Goal: Information Seeking & Learning: Learn about a topic

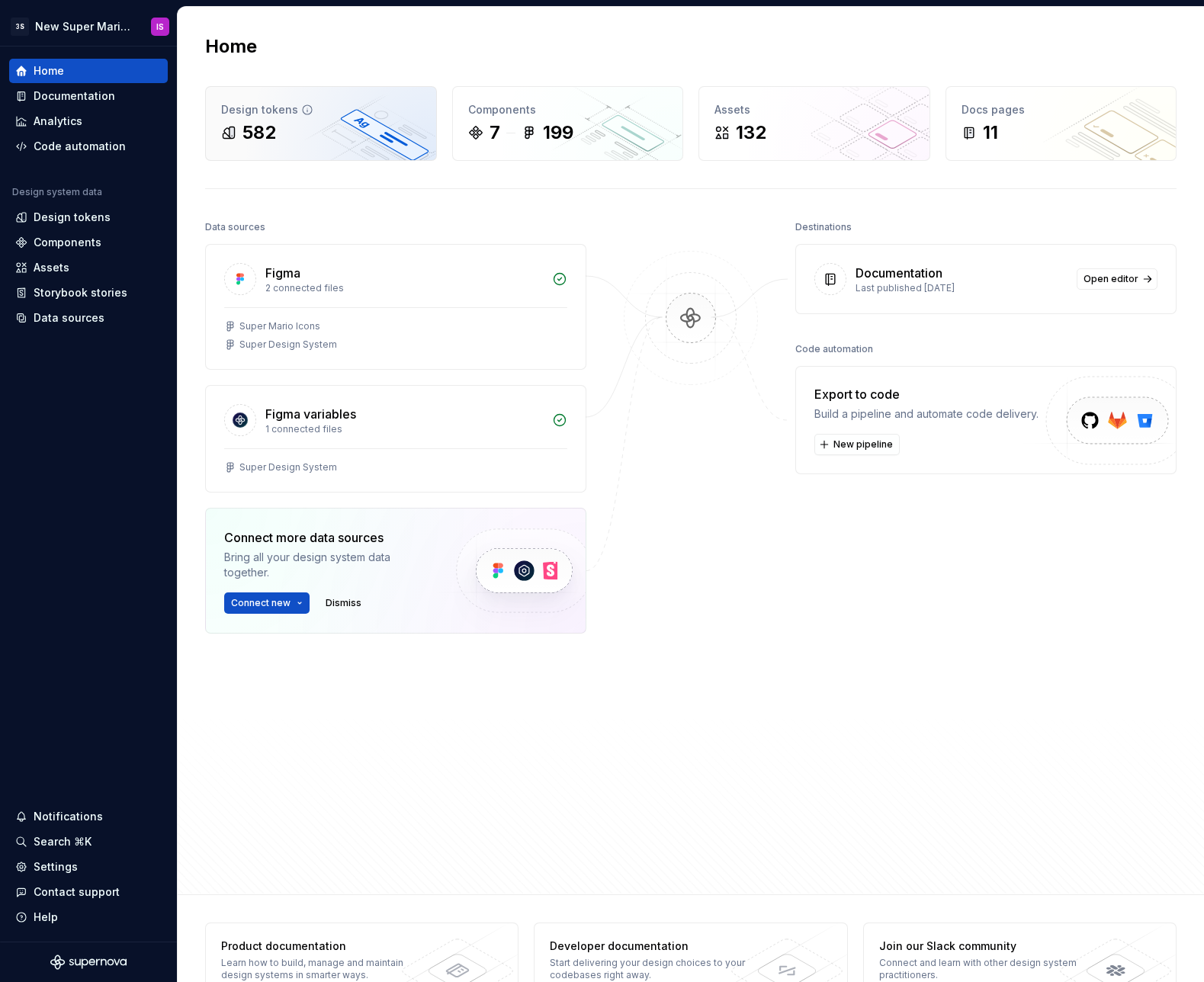
click at [270, 138] on div "582" at bounding box center [259, 133] width 33 height 25
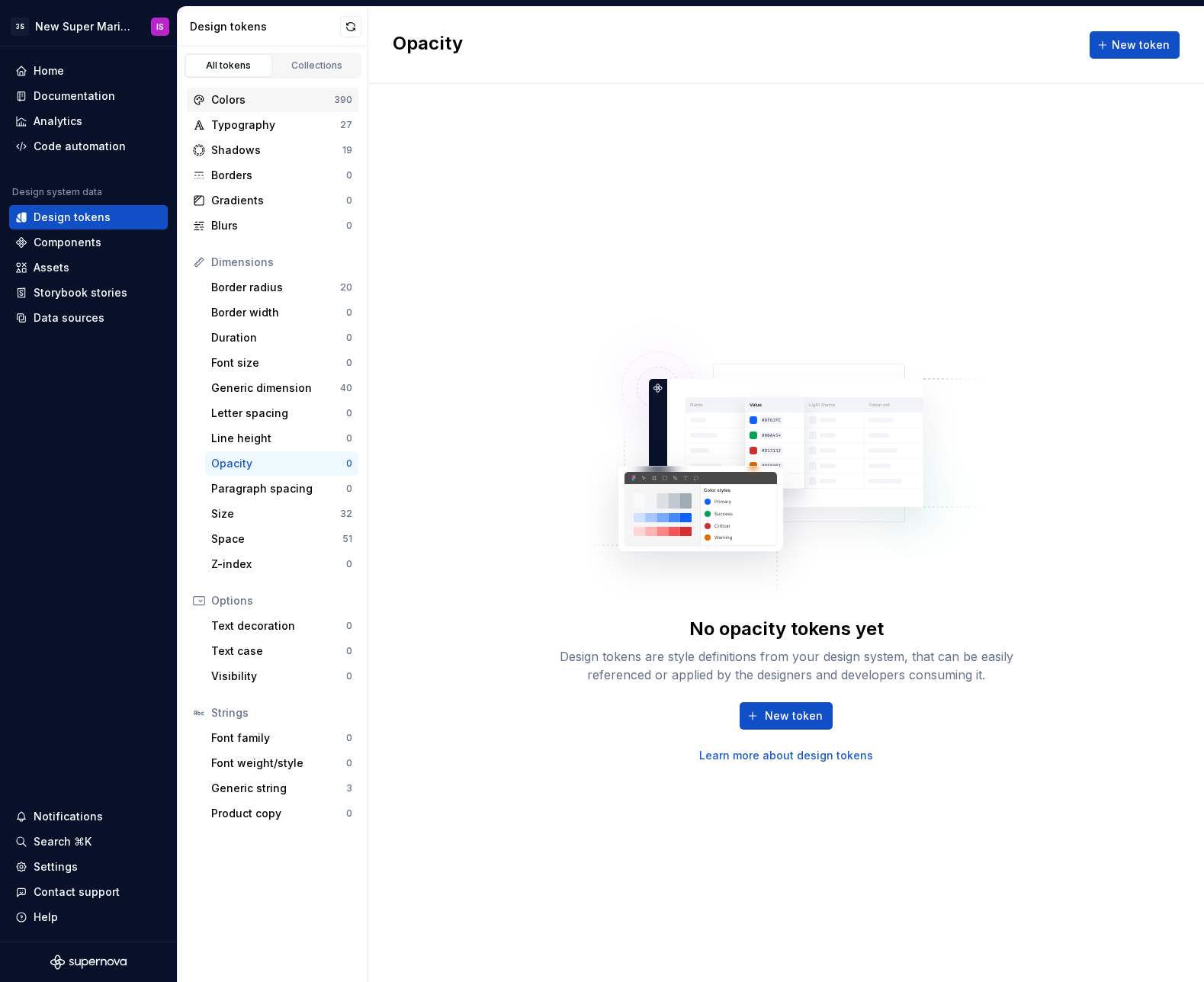
click at [268, 95] on div "Colors" at bounding box center [273, 100] width 122 height 15
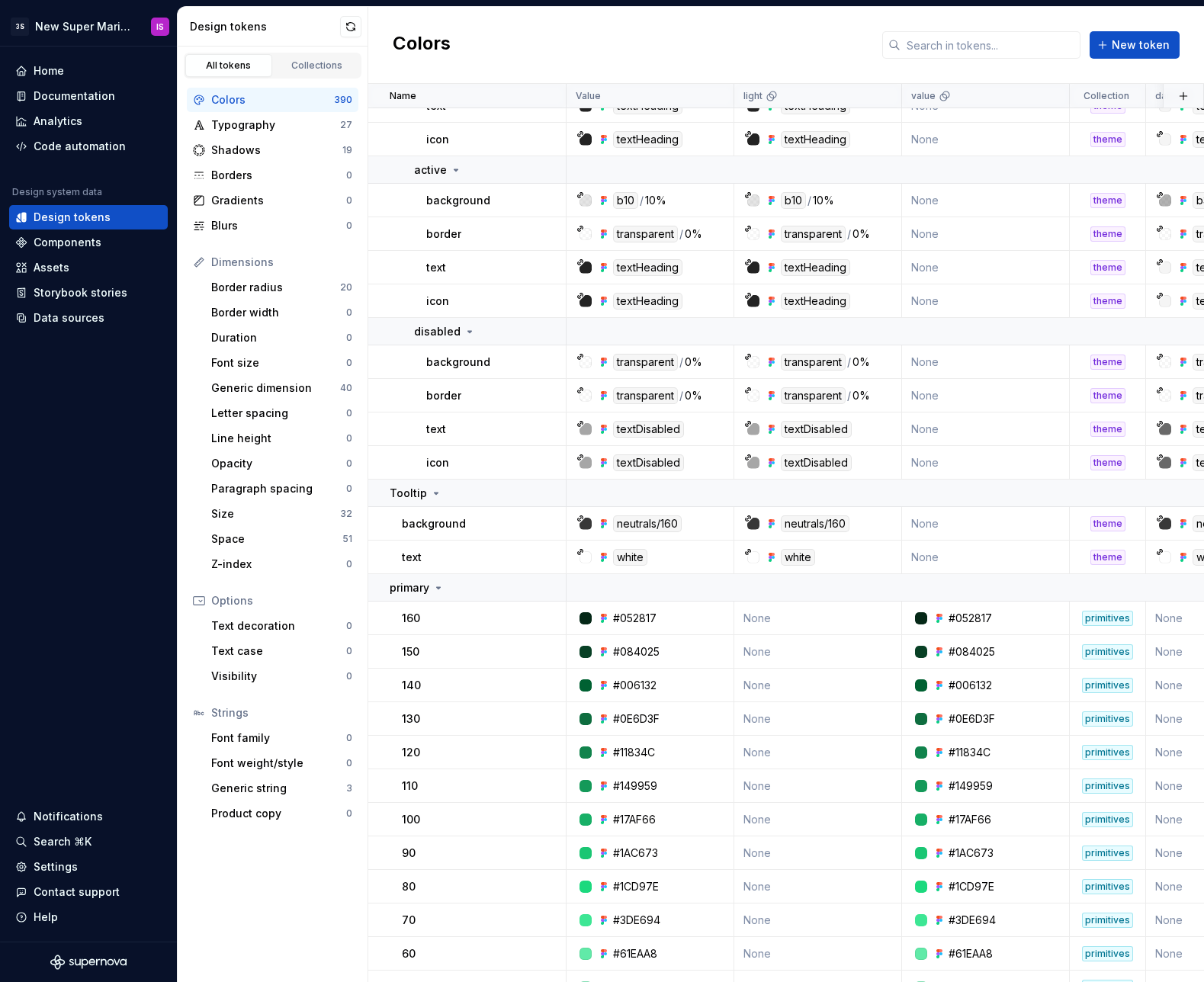
scroll to position [4650, 0]
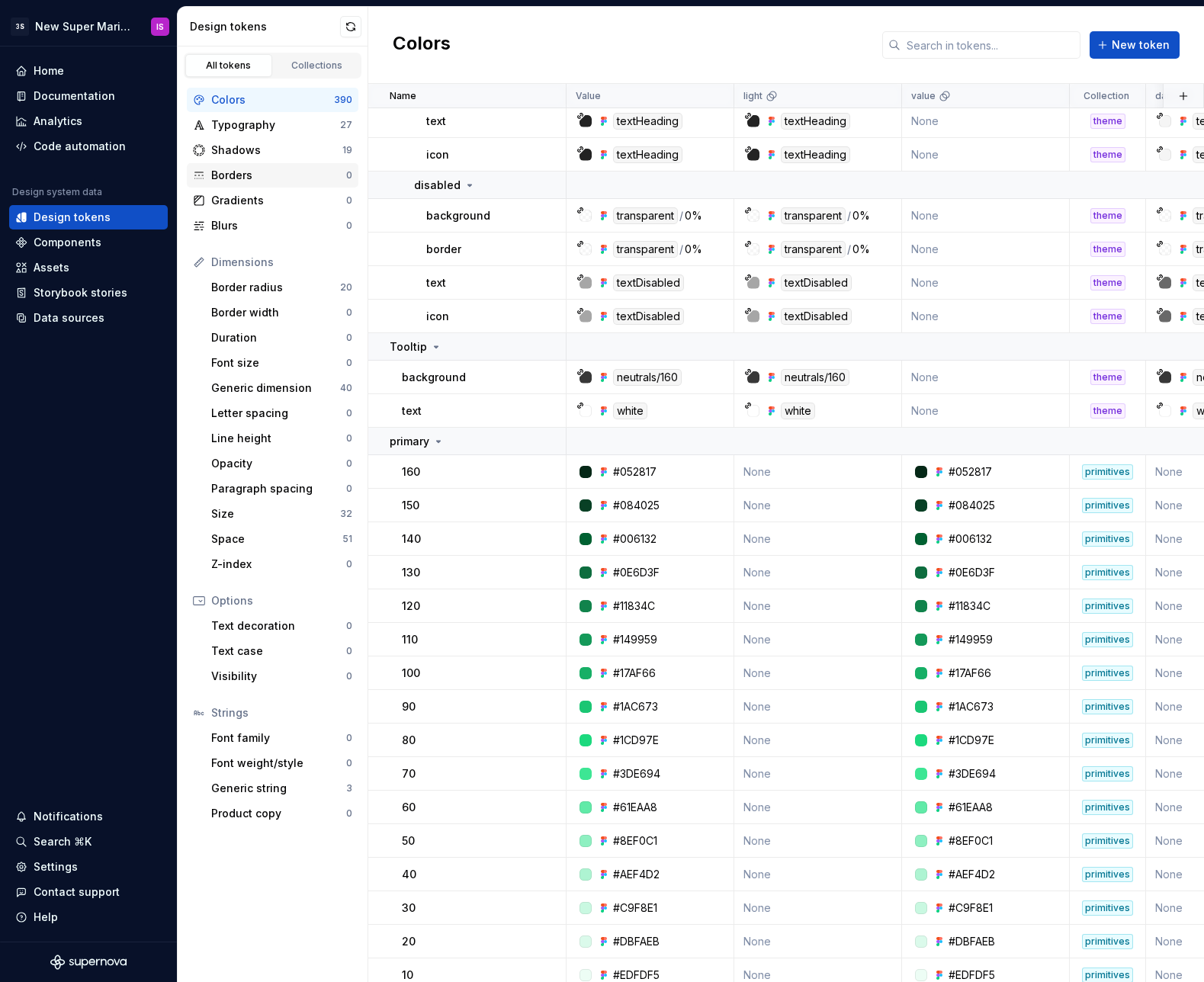
click at [266, 183] on div "Borders 0" at bounding box center [272, 176] width 171 height 25
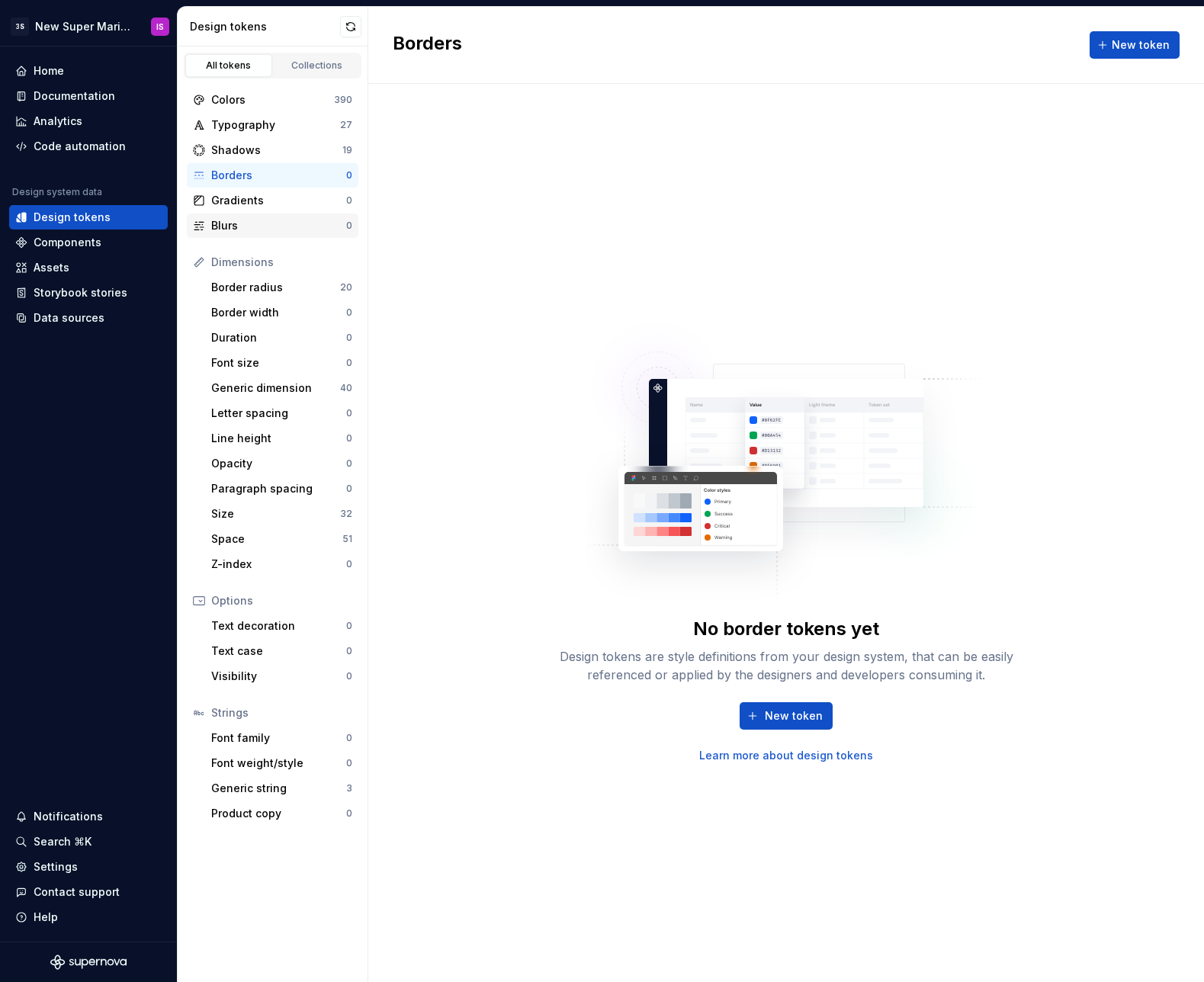
click at [251, 213] on div "Blurs 0" at bounding box center [272, 226] width 171 height 25
click at [255, 199] on div "Gradients" at bounding box center [278, 201] width 135 height 15
click at [268, 148] on div "Shadows" at bounding box center [276, 150] width 131 height 15
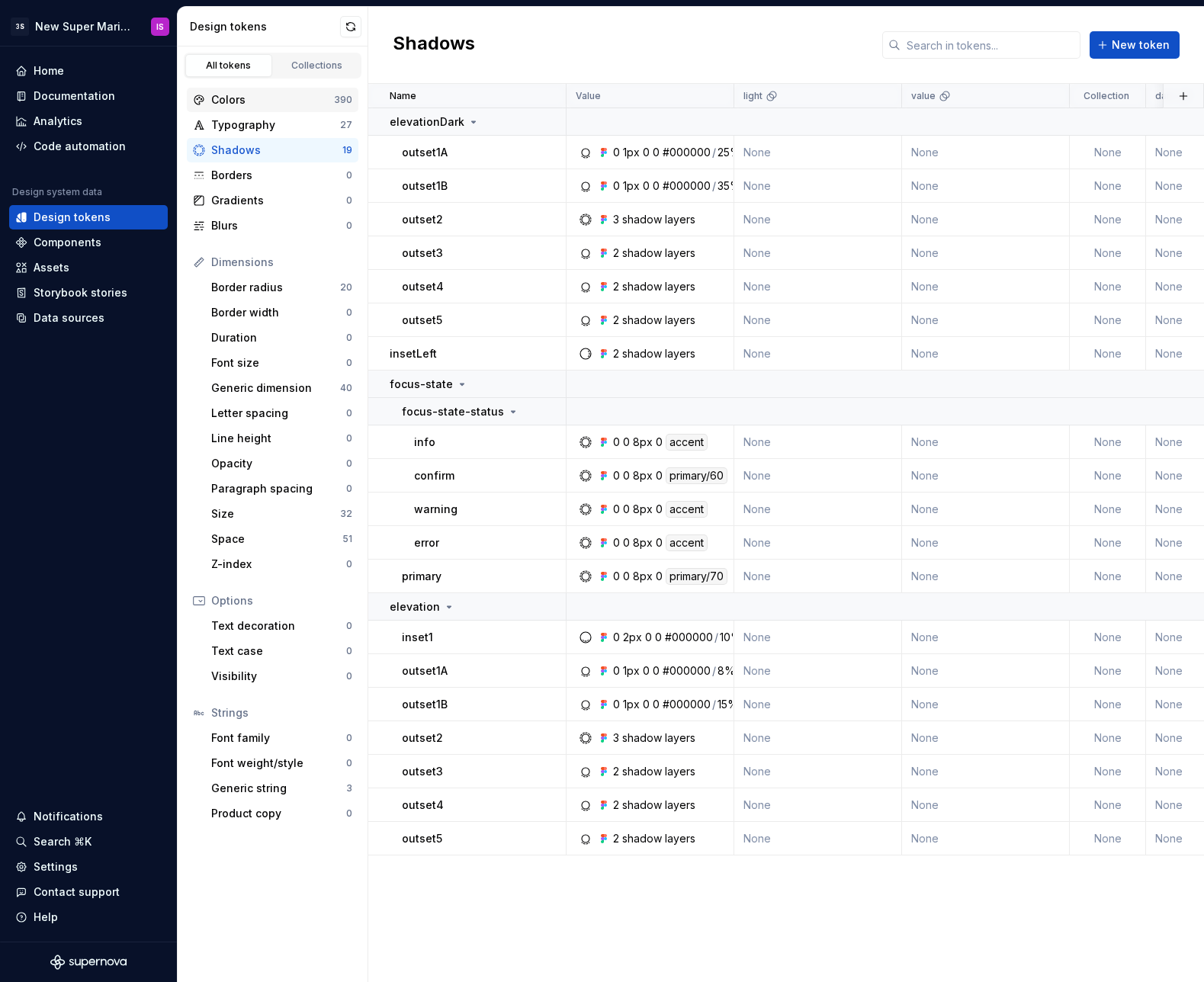
click at [268, 103] on div "Colors" at bounding box center [273, 100] width 122 height 15
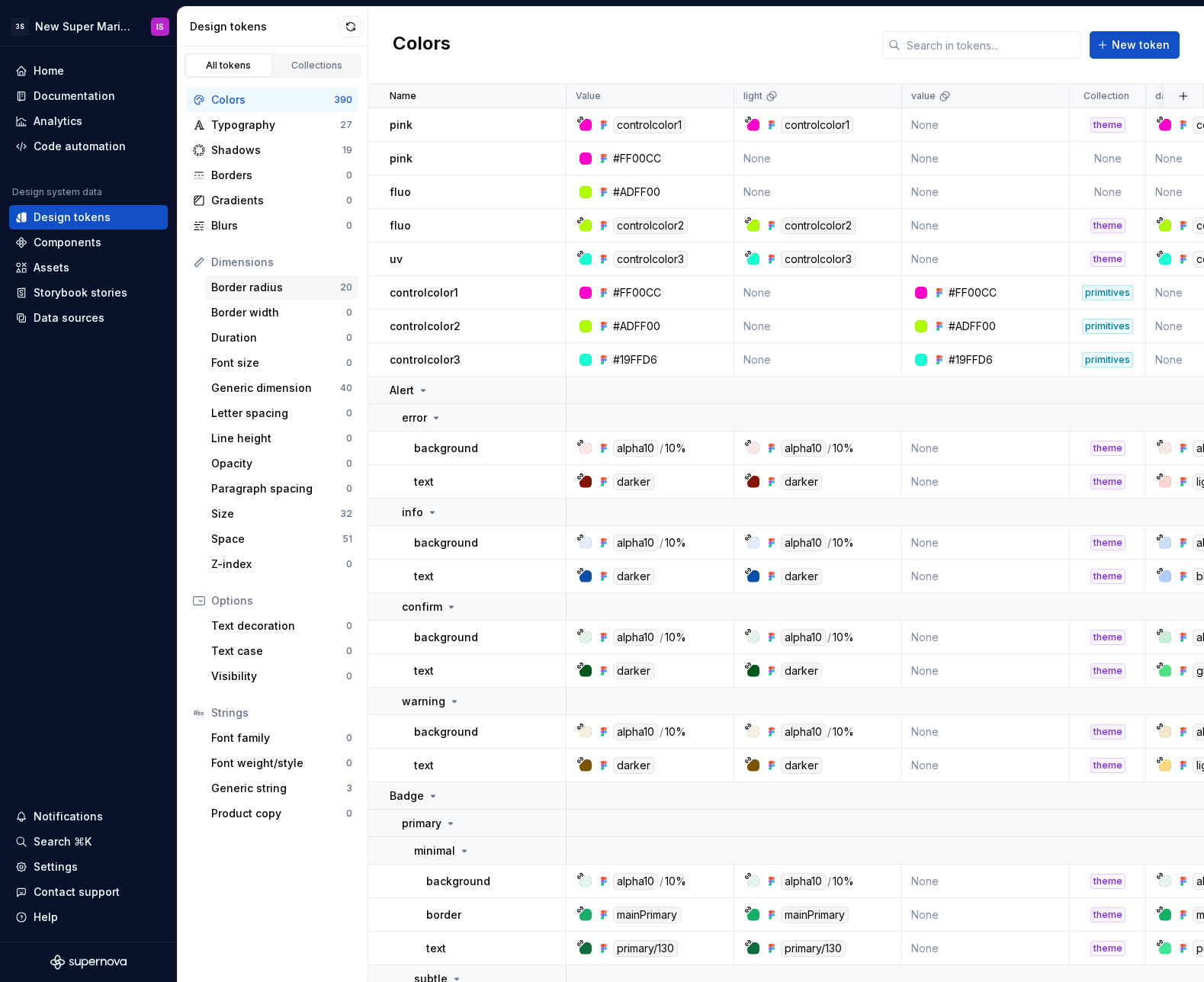
click at [294, 276] on div "Border radius 20" at bounding box center [282, 288] width 153 height 25
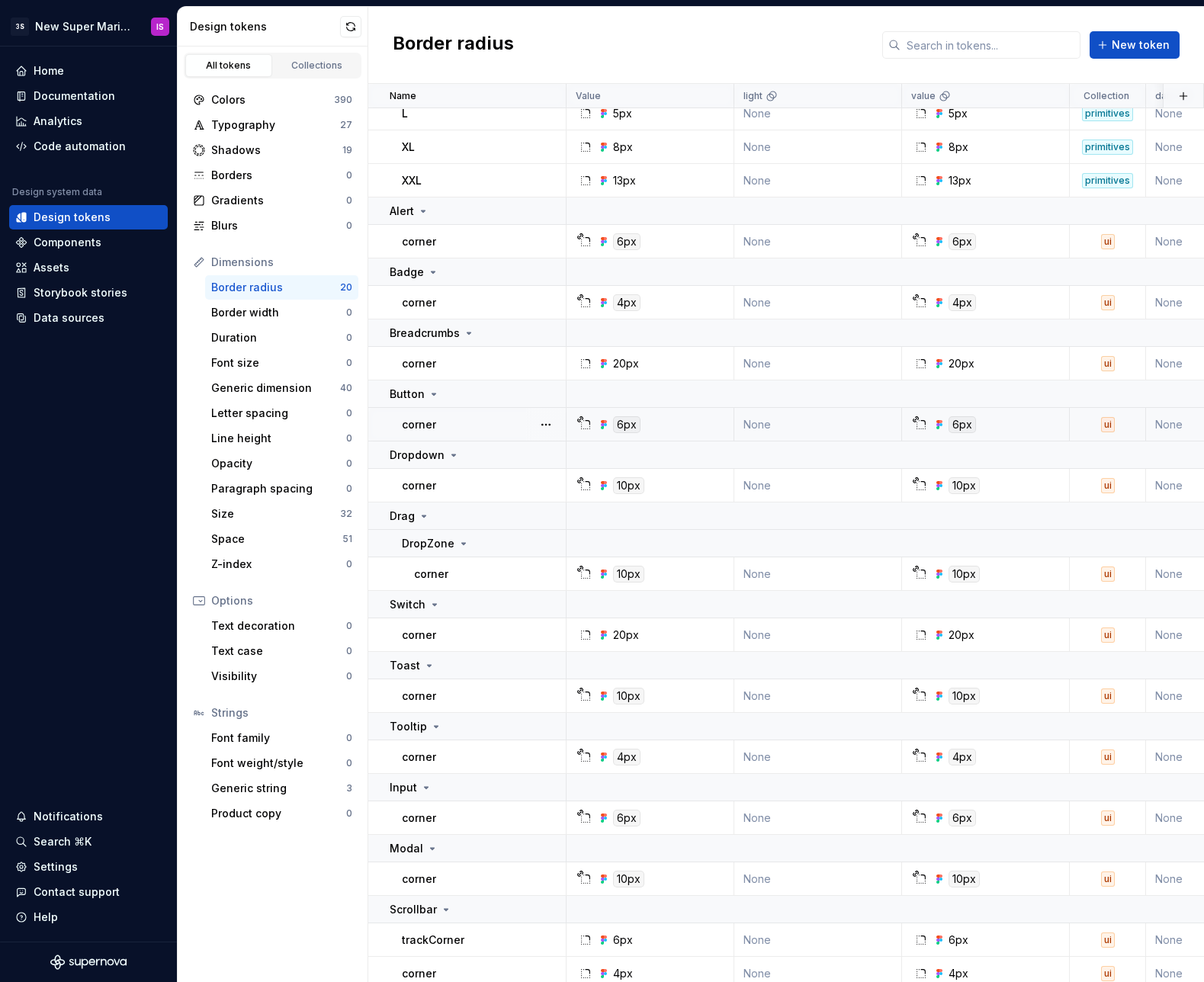
scroll to position [190, 0]
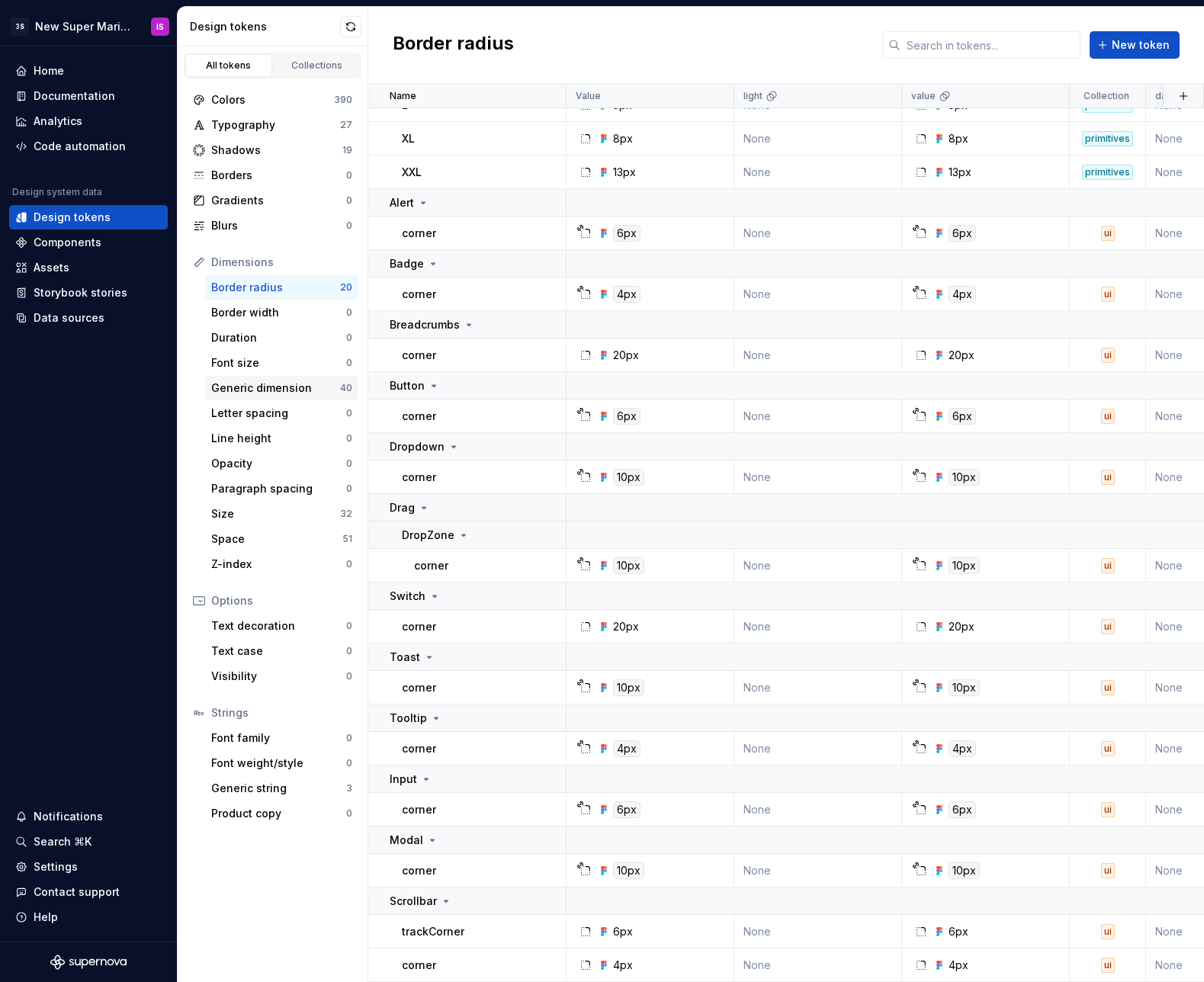
click at [283, 384] on div "Generic dimension" at bounding box center [275, 388] width 129 height 15
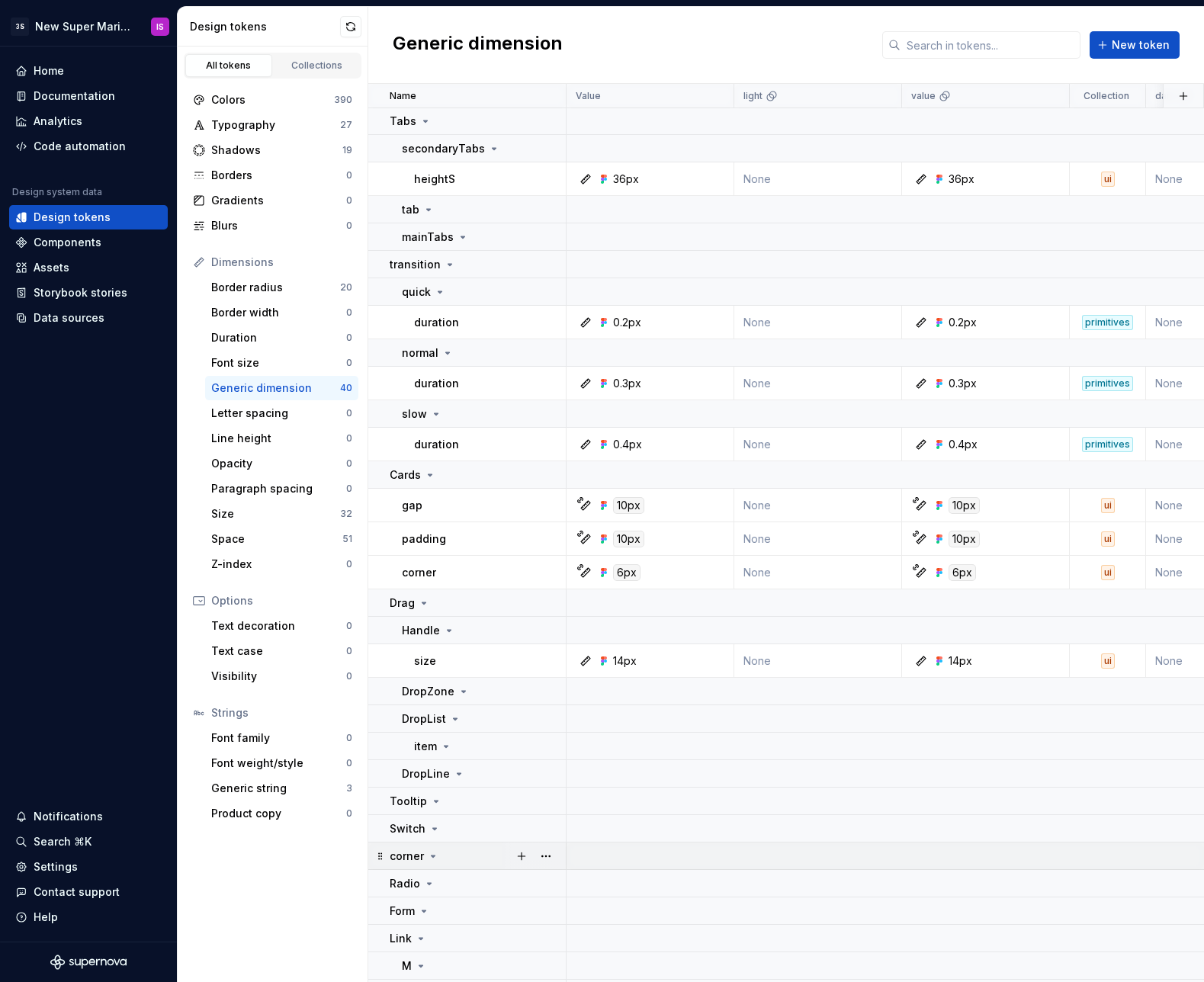
scroll to position [1382, 0]
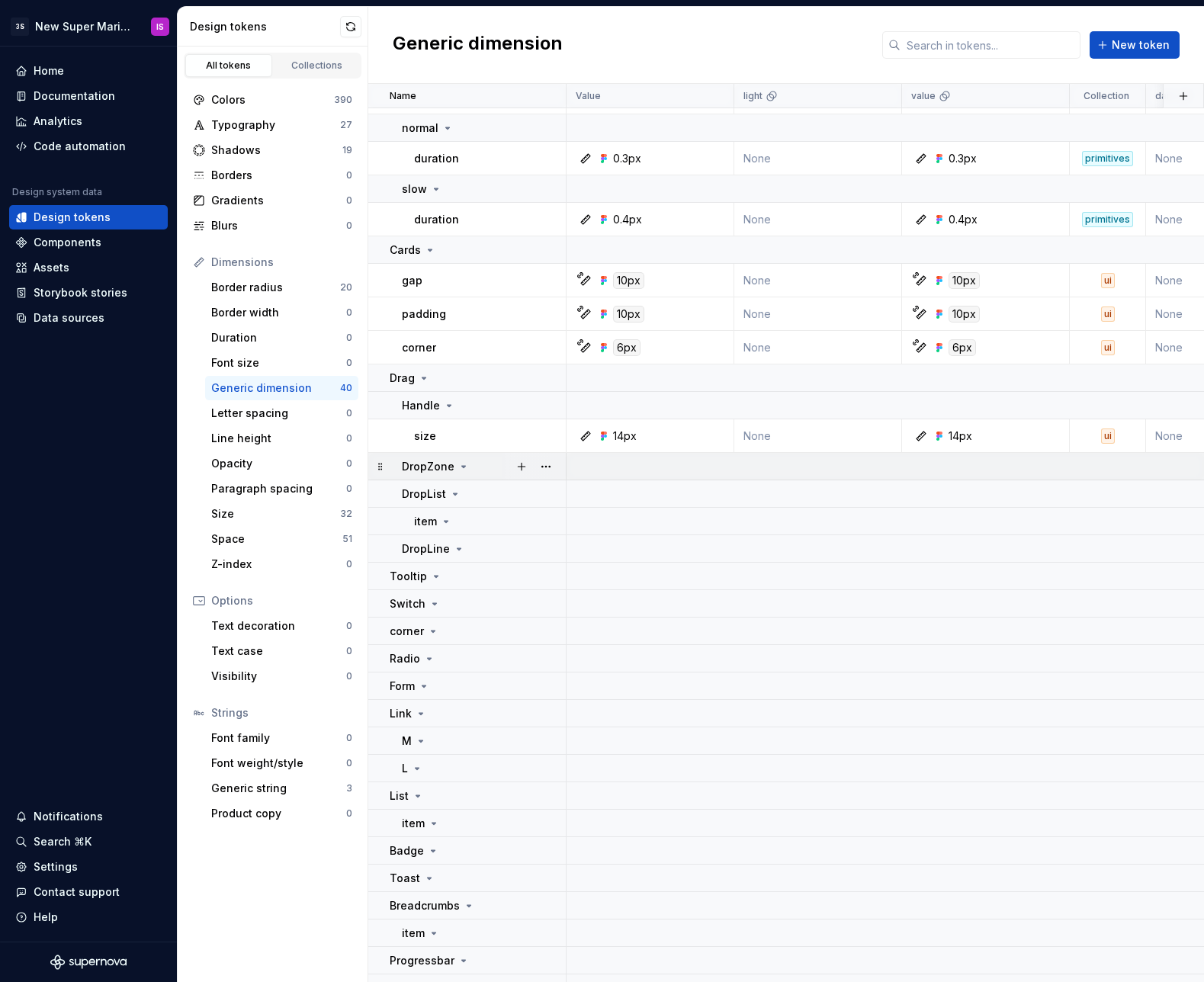
click at [462, 467] on icon at bounding box center [464, 467] width 4 height 2
click at [463, 467] on icon at bounding box center [464, 467] width 2 height 4
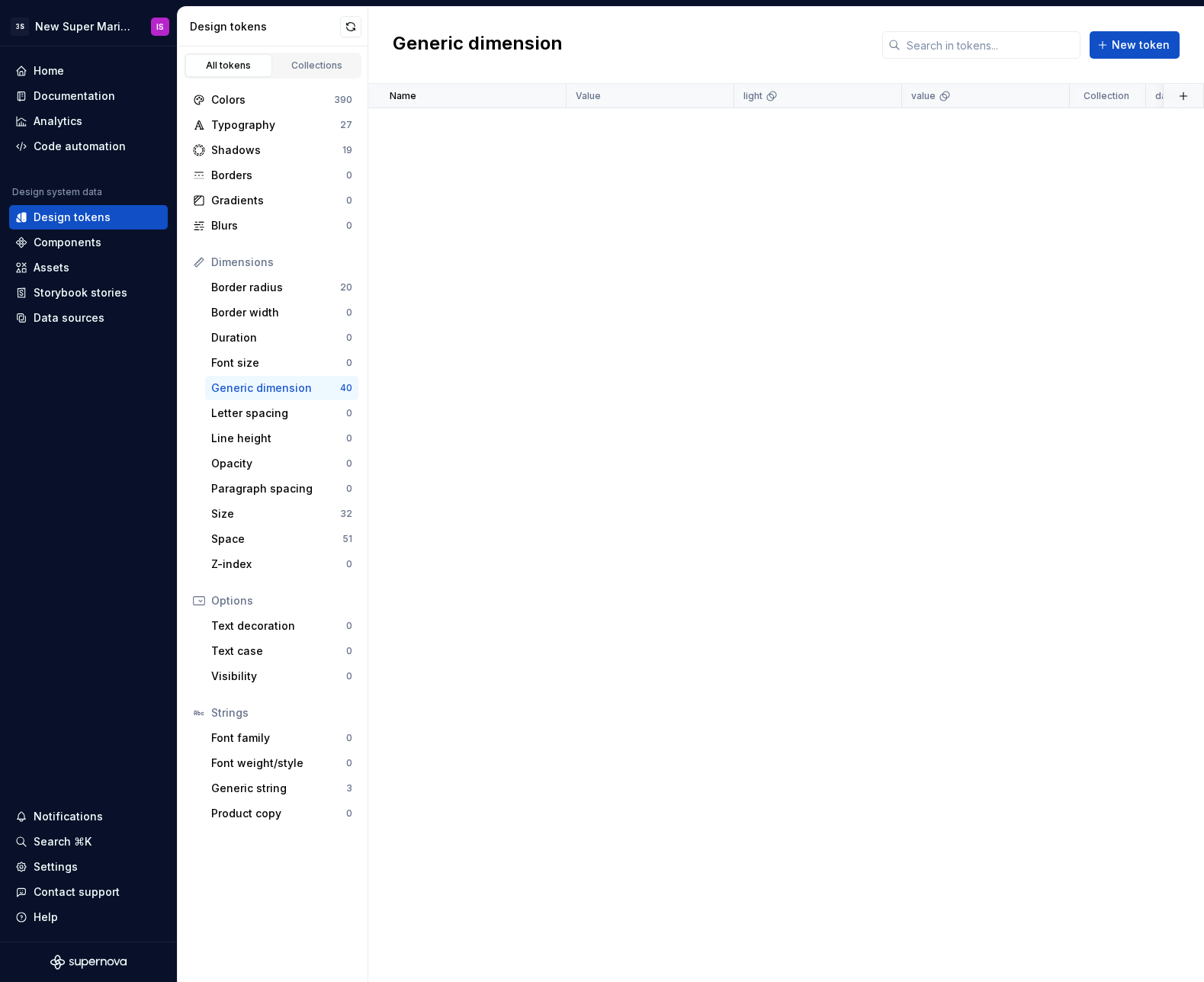
scroll to position [0, 0]
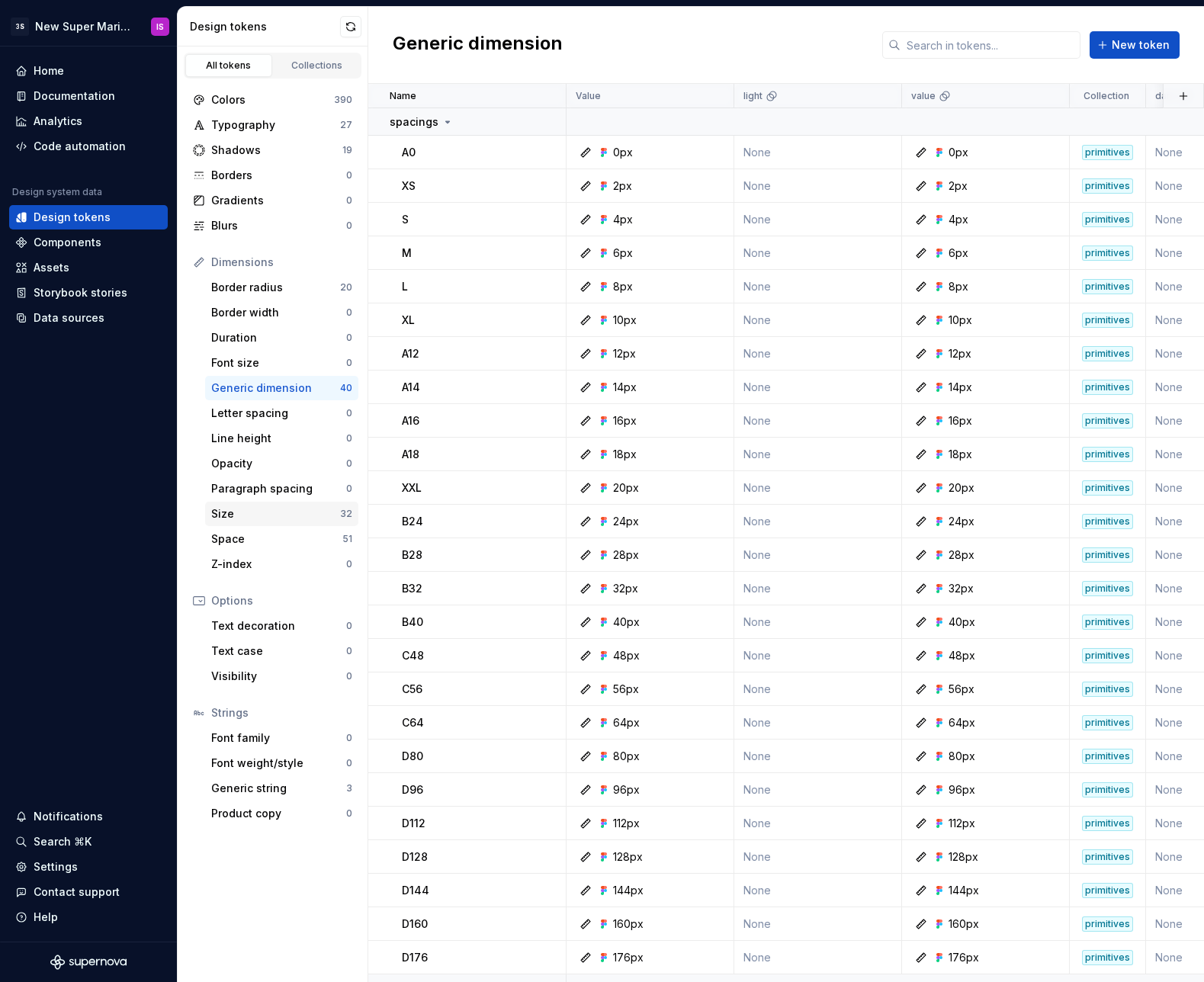
click at [271, 511] on div "Size" at bounding box center [275, 514] width 129 height 15
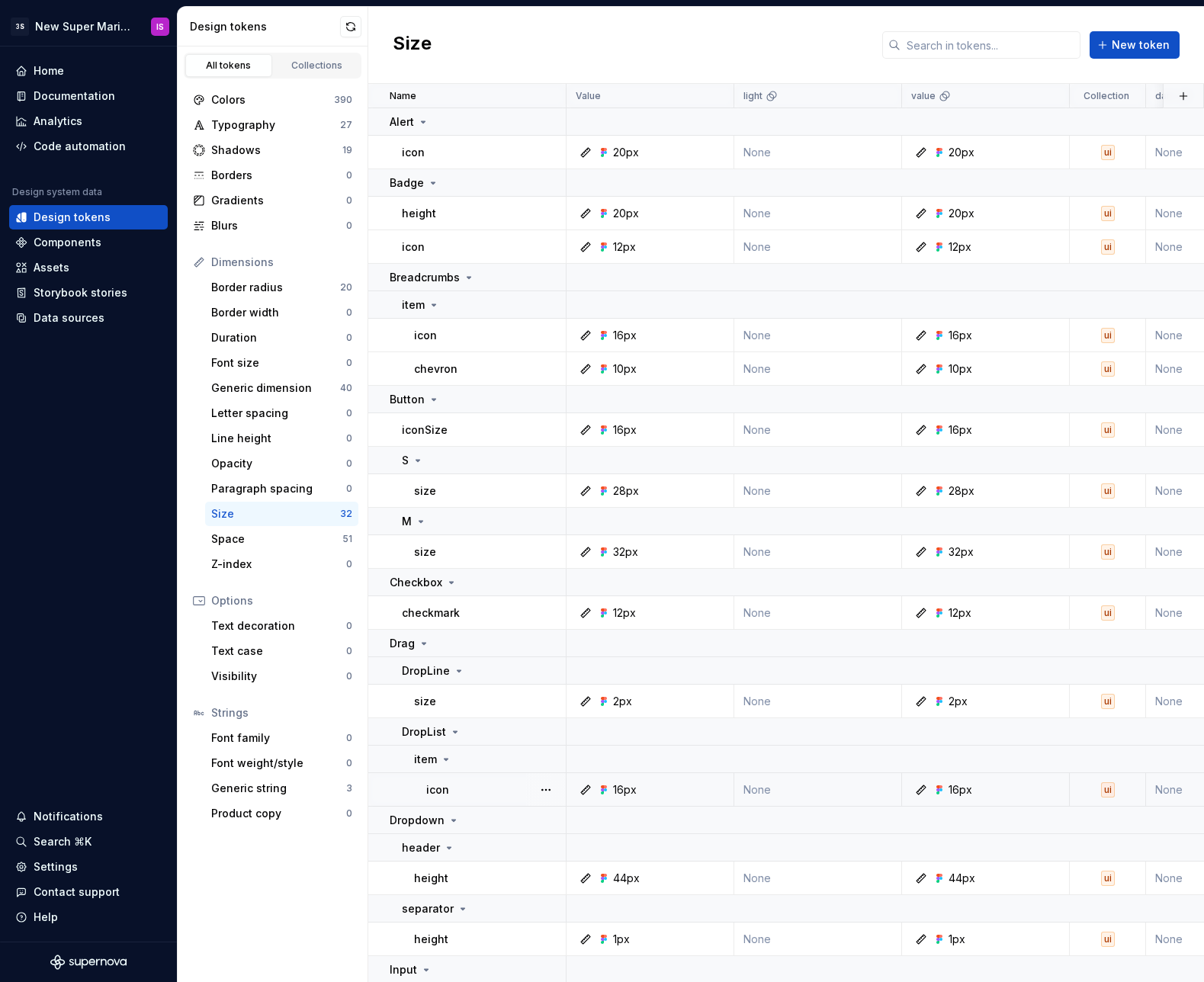
scroll to position [1004, 0]
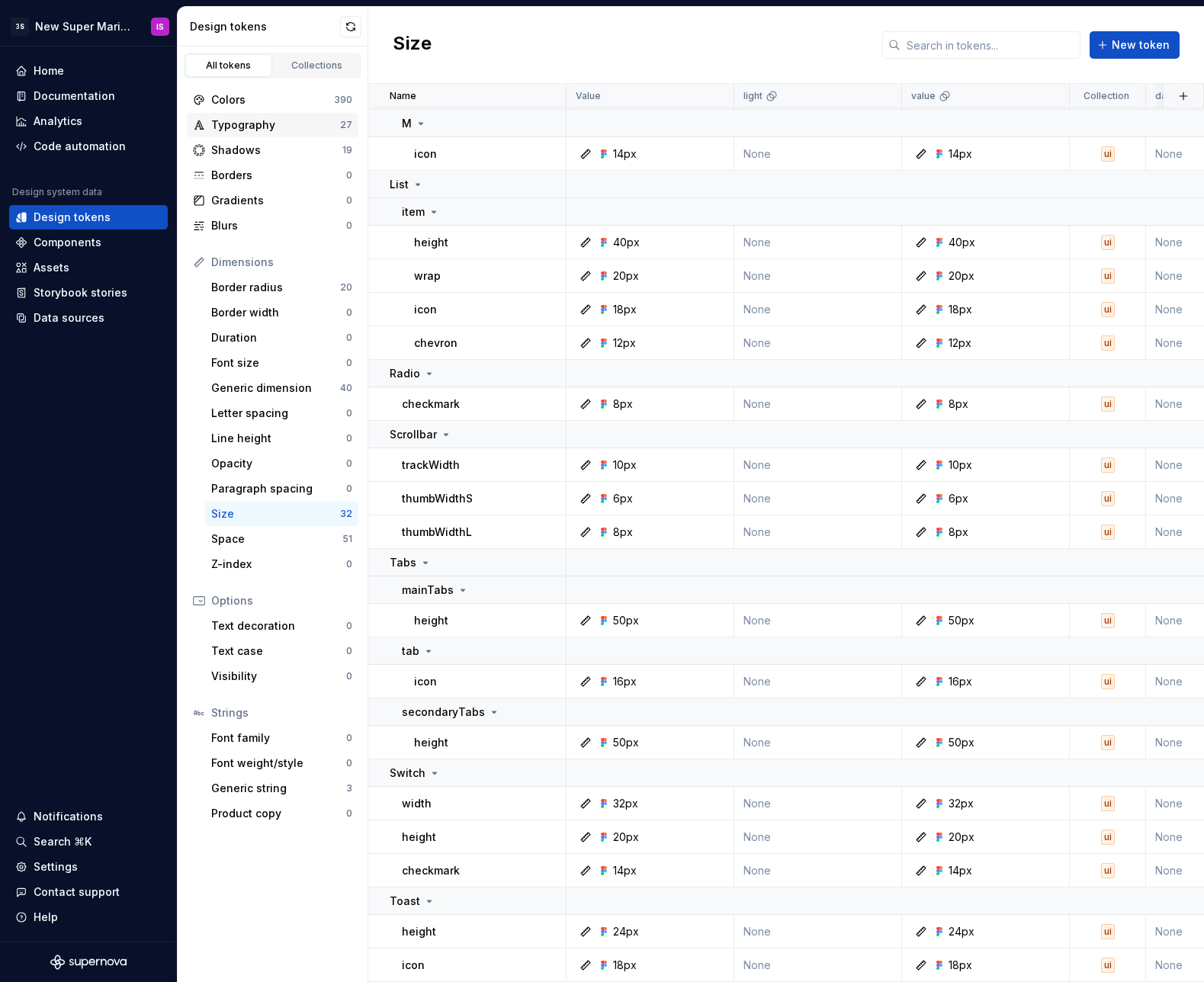
click at [254, 121] on div "Typography" at bounding box center [275, 125] width 129 height 15
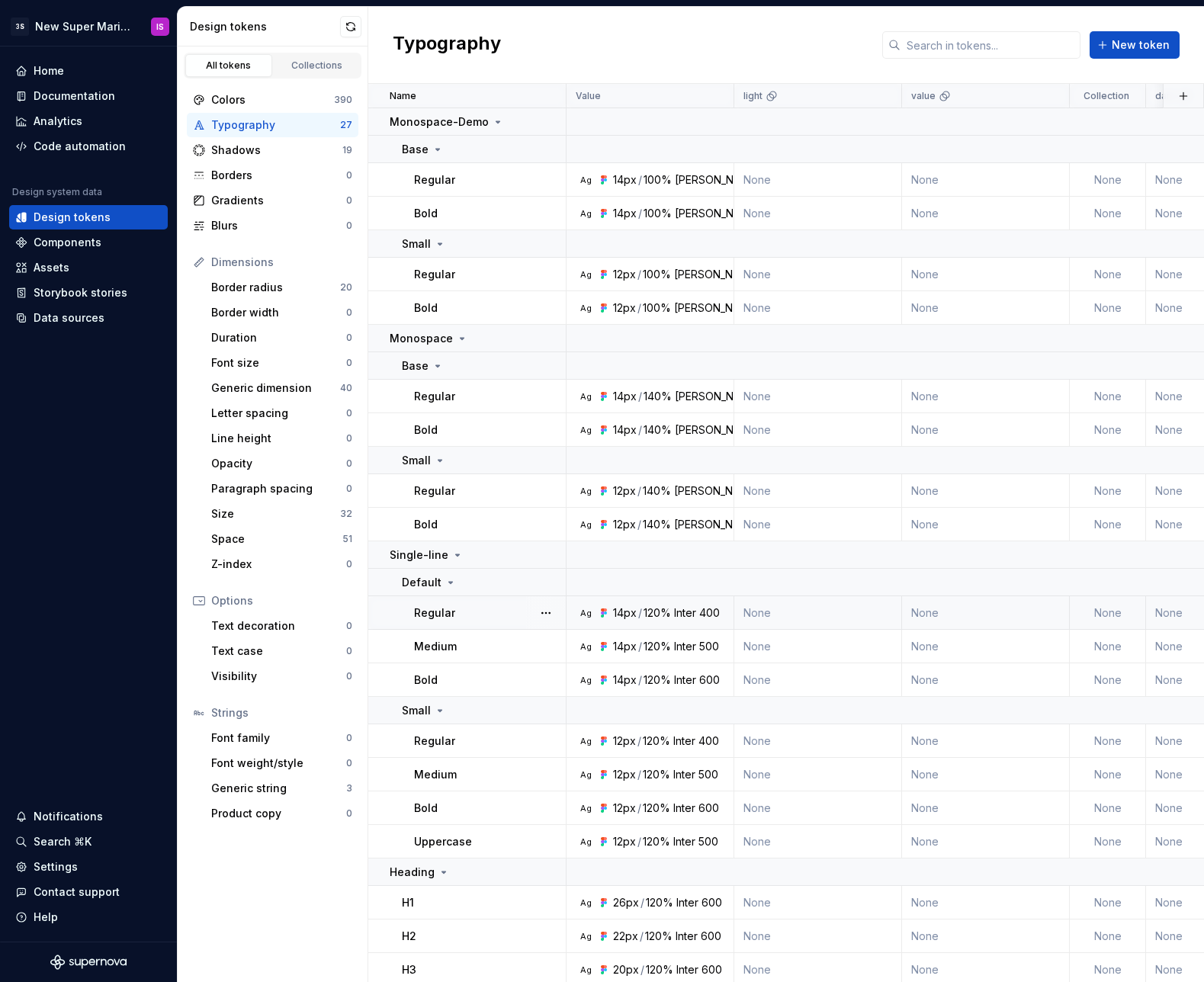
scroll to position [398, 0]
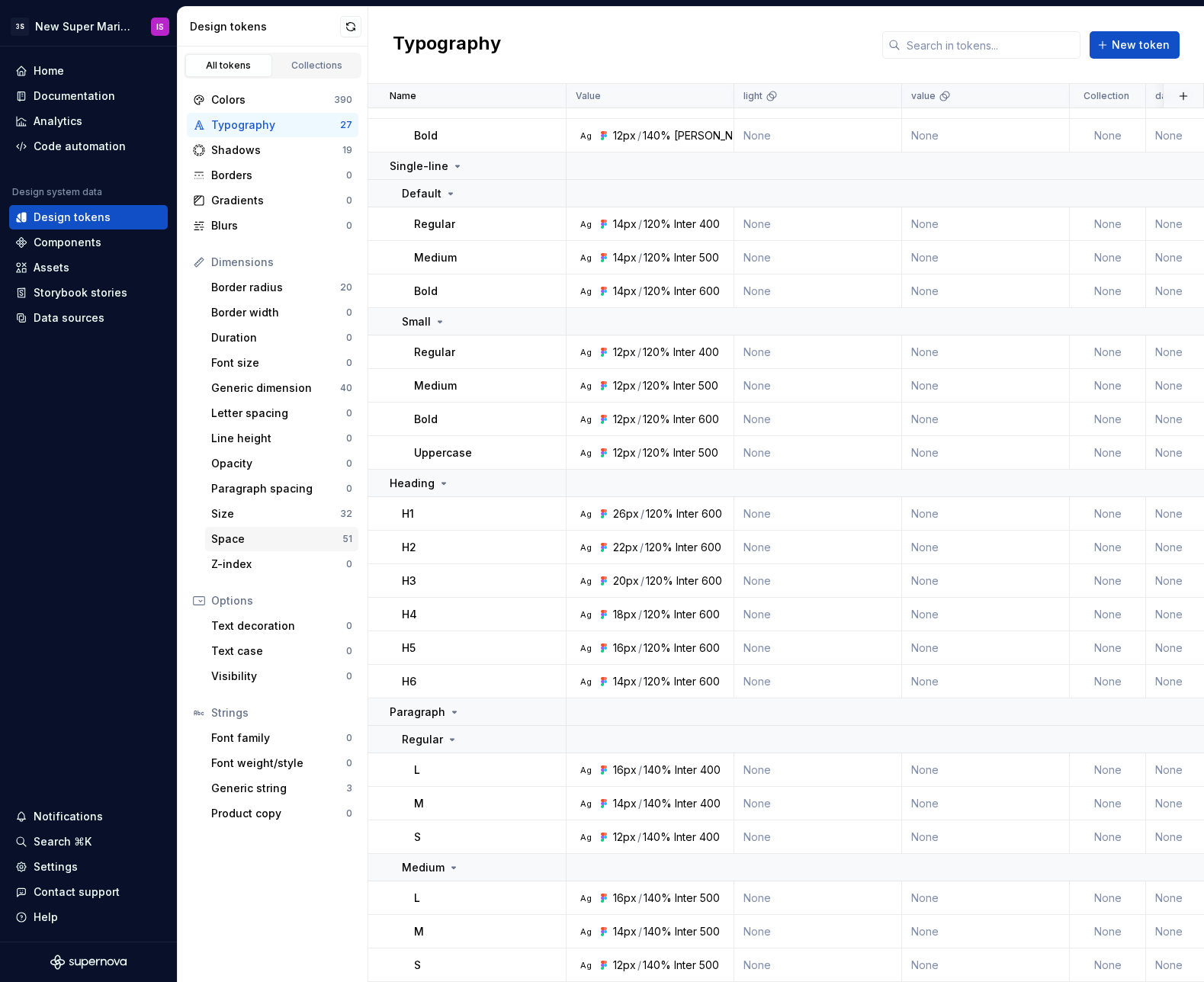
click at [277, 540] on div "Space" at bounding box center [276, 539] width 131 height 15
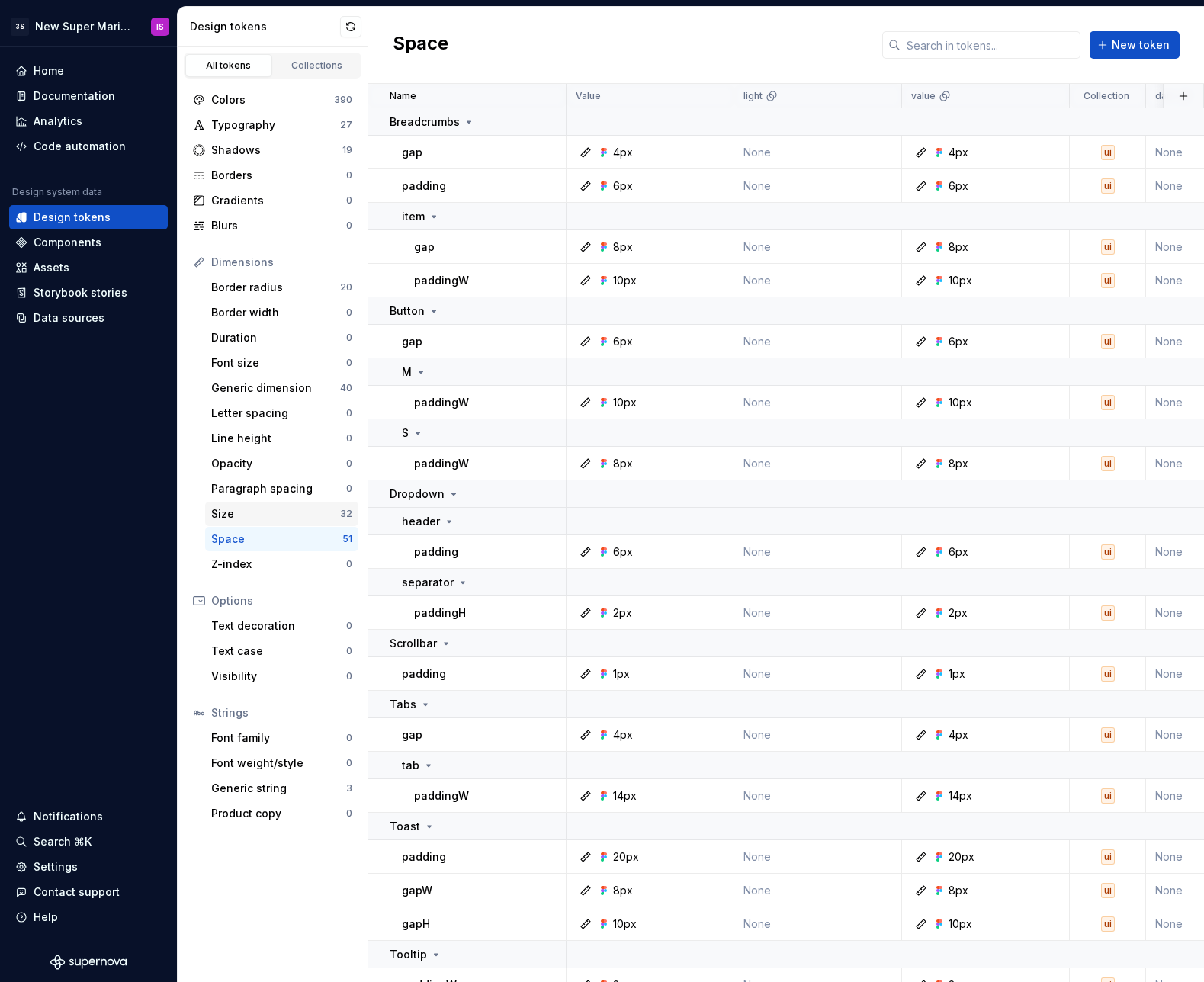
click at [266, 518] on div "Size" at bounding box center [275, 514] width 129 height 15
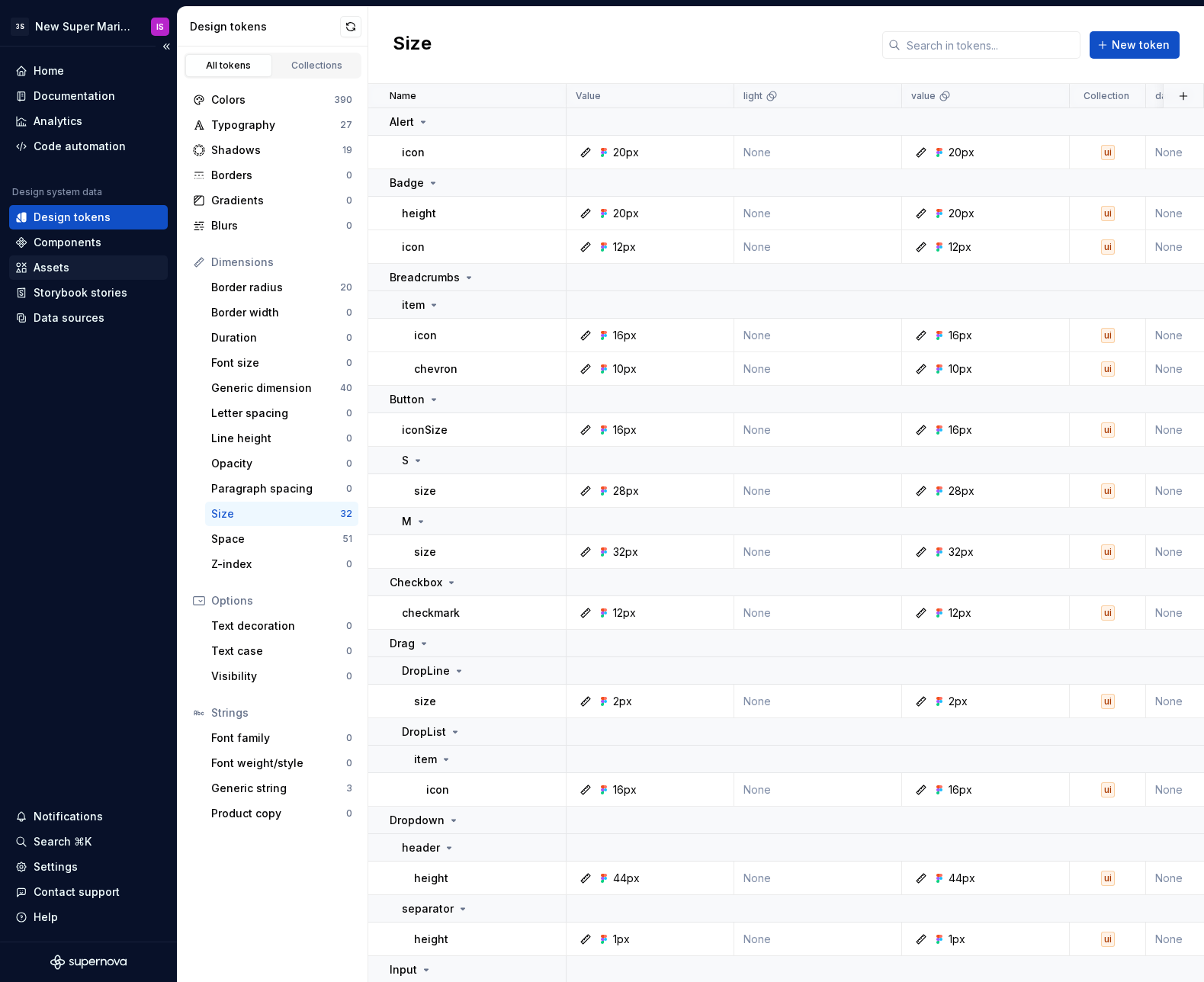
click at [56, 272] on div "Assets" at bounding box center [51, 268] width 35 height 15
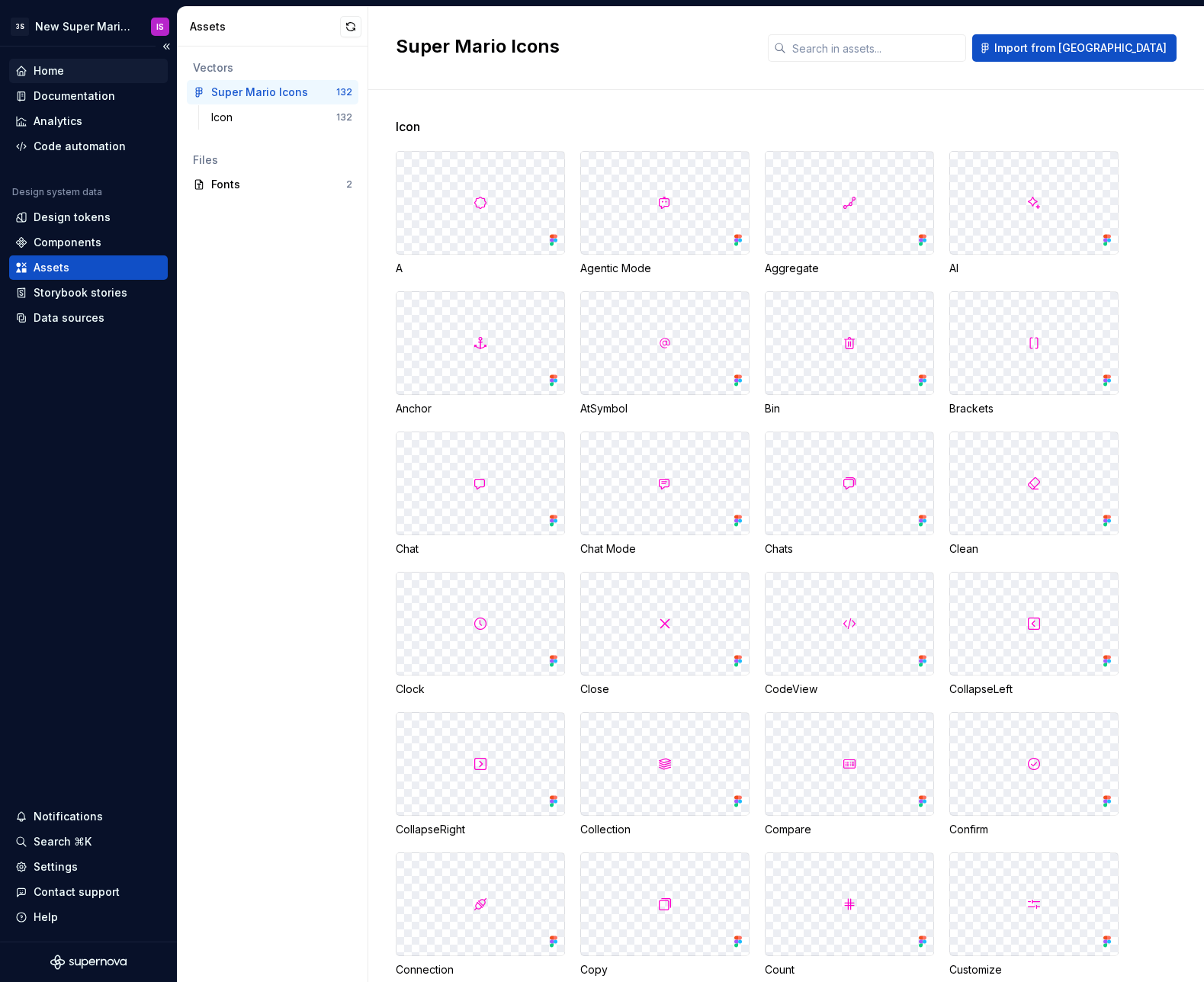
click at [92, 70] on div "Home" at bounding box center [88, 71] width 146 height 15
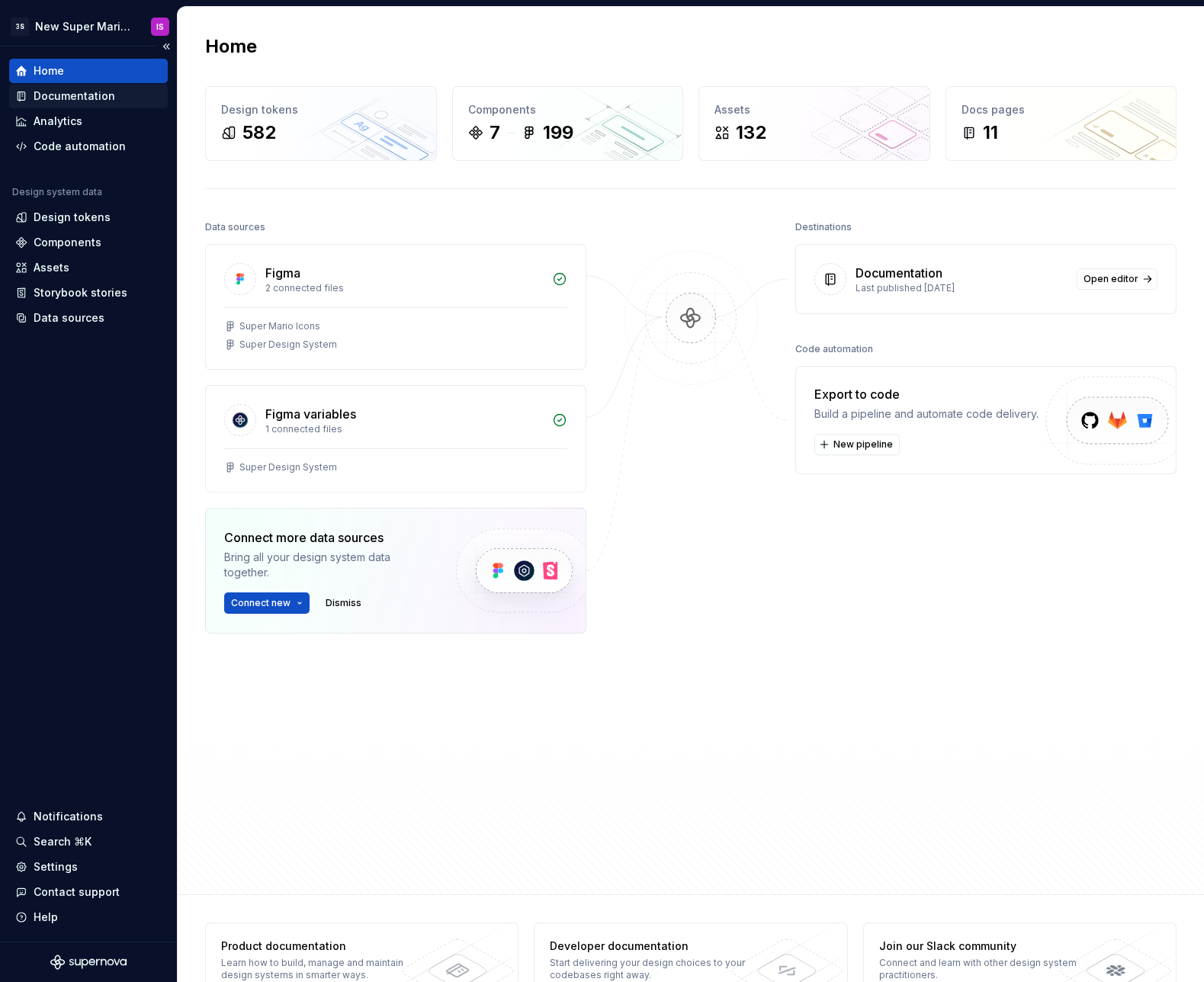
click at [92, 96] on div "Documentation" at bounding box center [74, 97] width 81 height 15
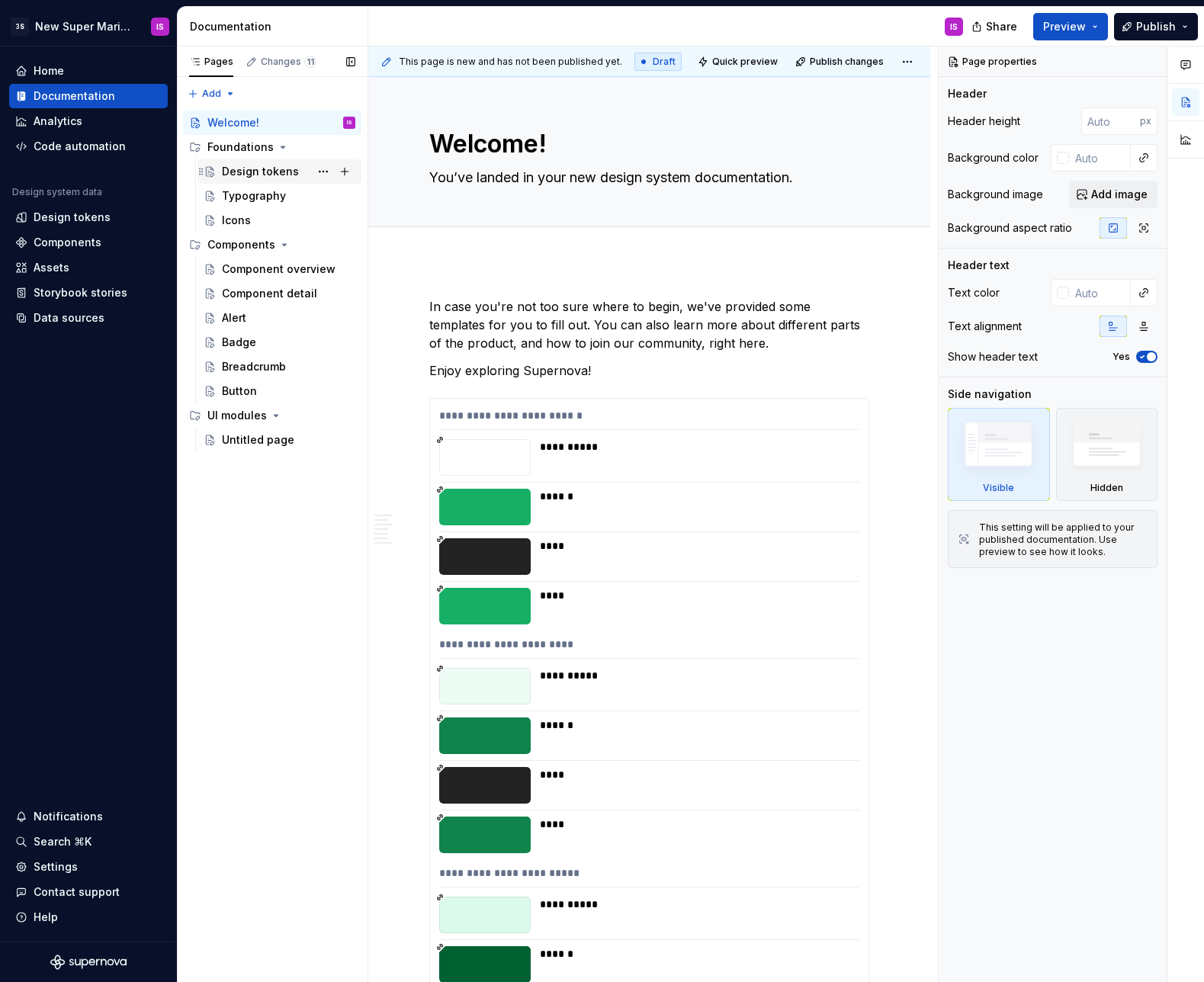
click at [237, 165] on div "Design tokens" at bounding box center [260, 171] width 77 height 15
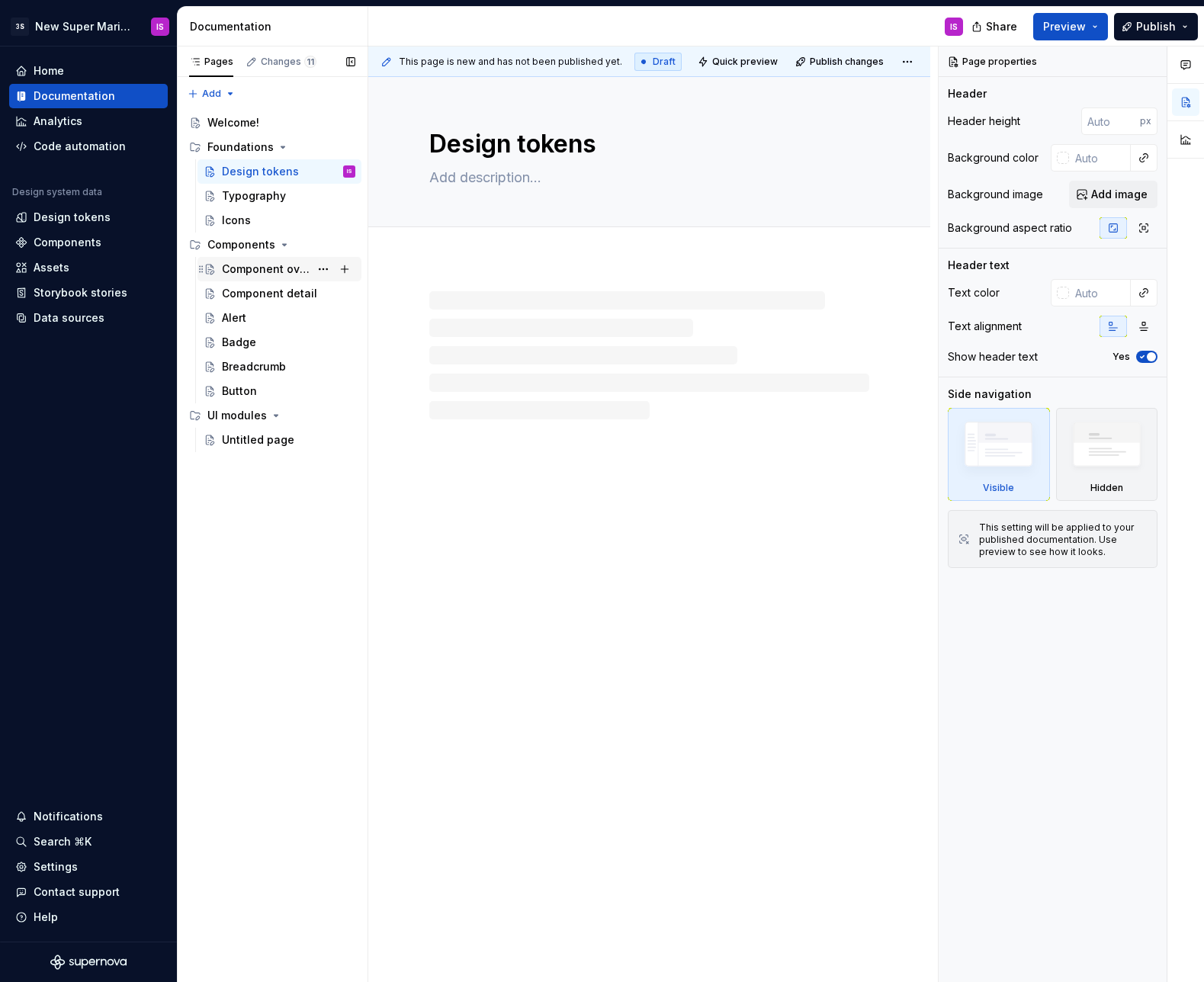
click at [266, 272] on div "Component overview" at bounding box center [266, 270] width 88 height 15
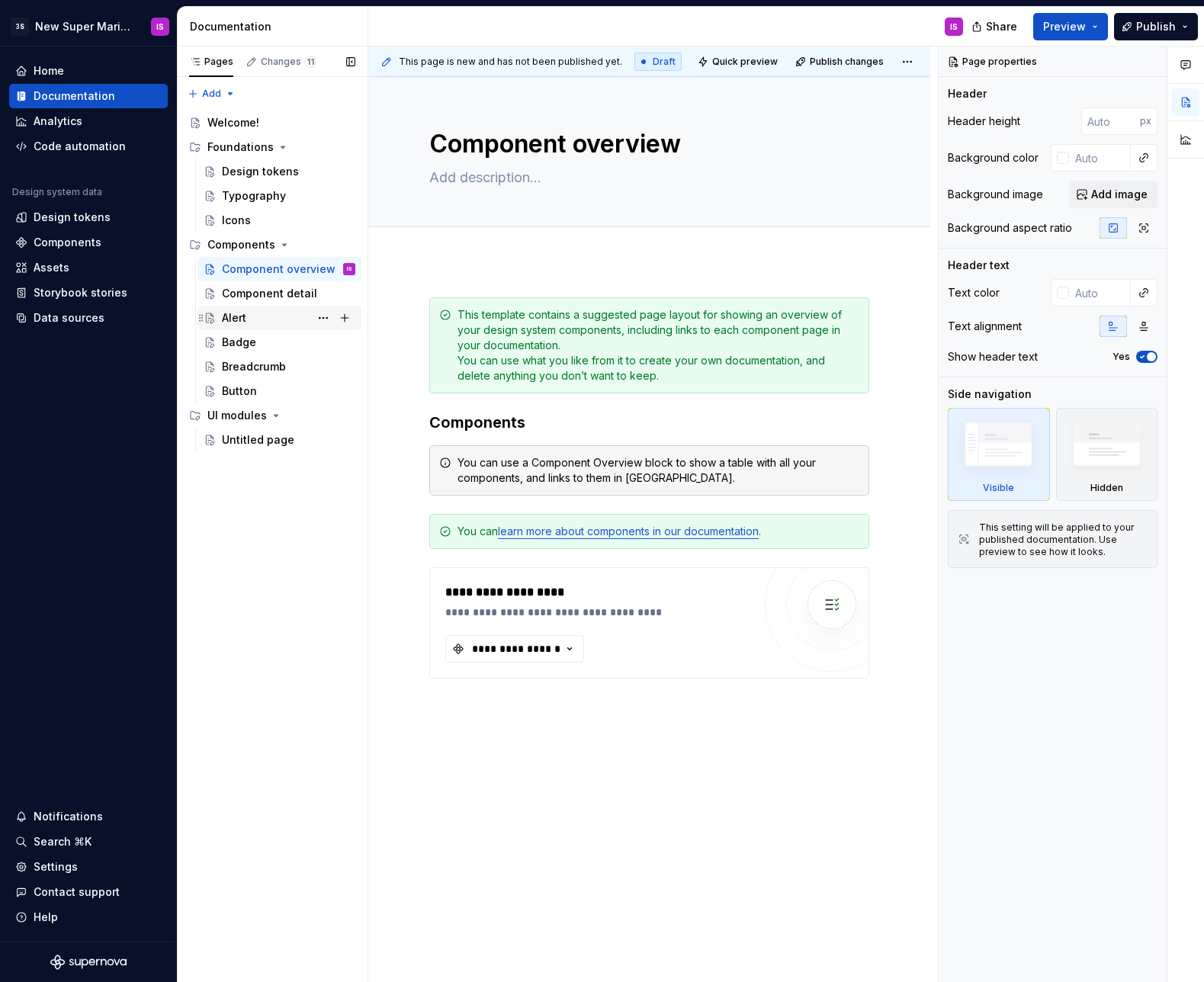
click at [228, 316] on div "Alert" at bounding box center [234, 318] width 25 height 15
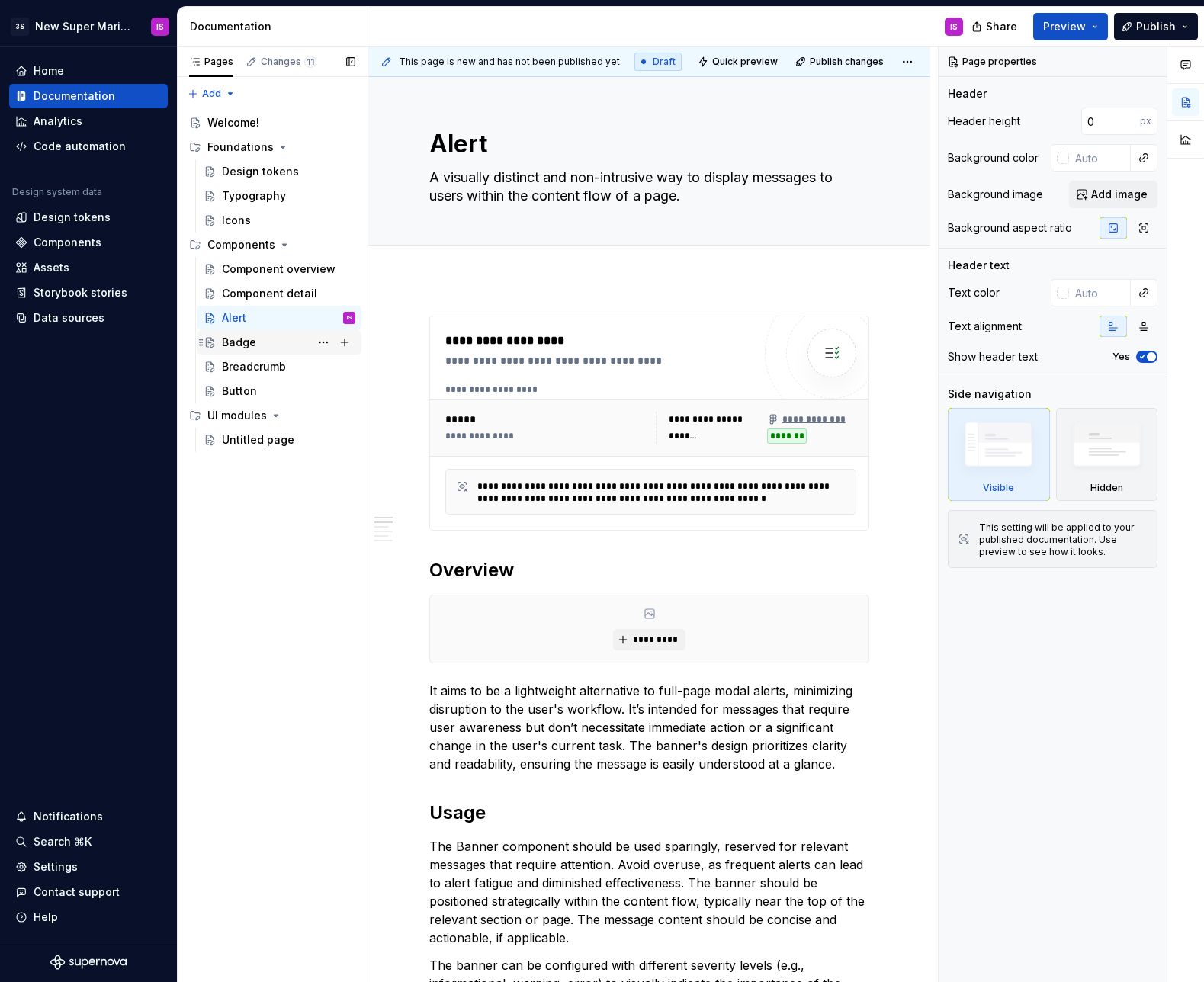
click at [251, 345] on div "Badge" at bounding box center [239, 342] width 34 height 15
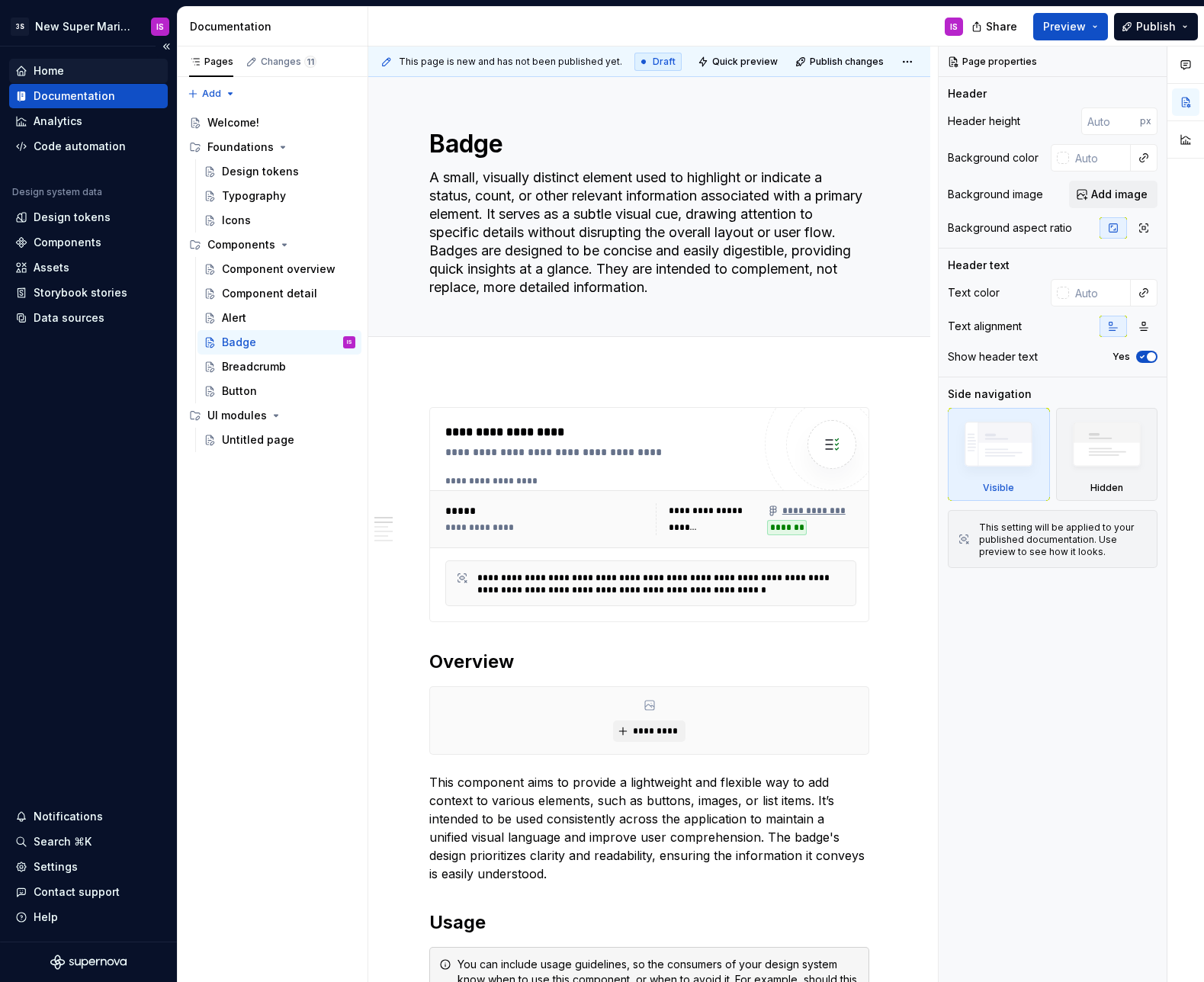
type textarea "*"
click at [67, 74] on div "Home" at bounding box center [88, 71] width 146 height 15
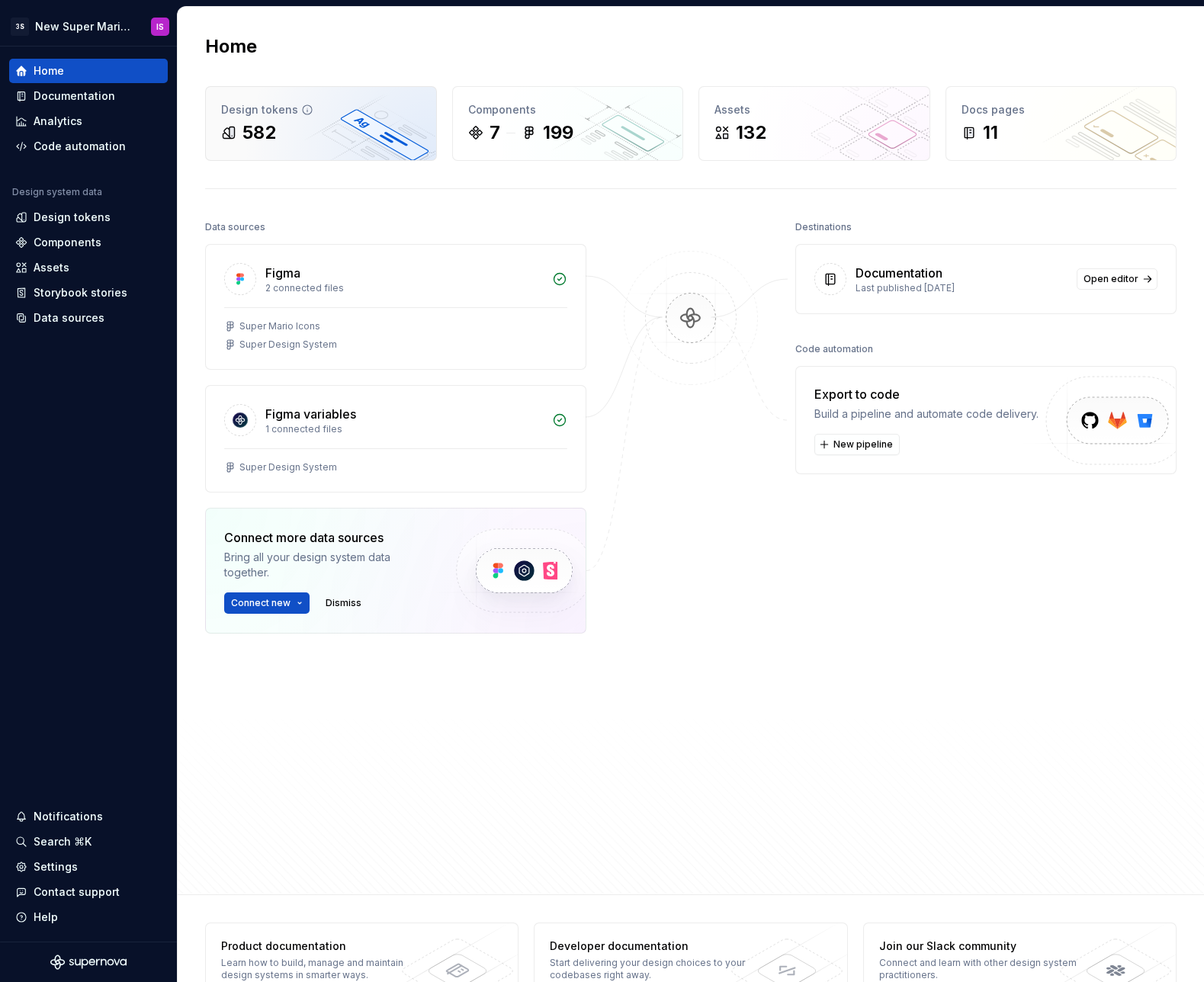
click at [295, 132] on div "582" at bounding box center [320, 133] width 200 height 25
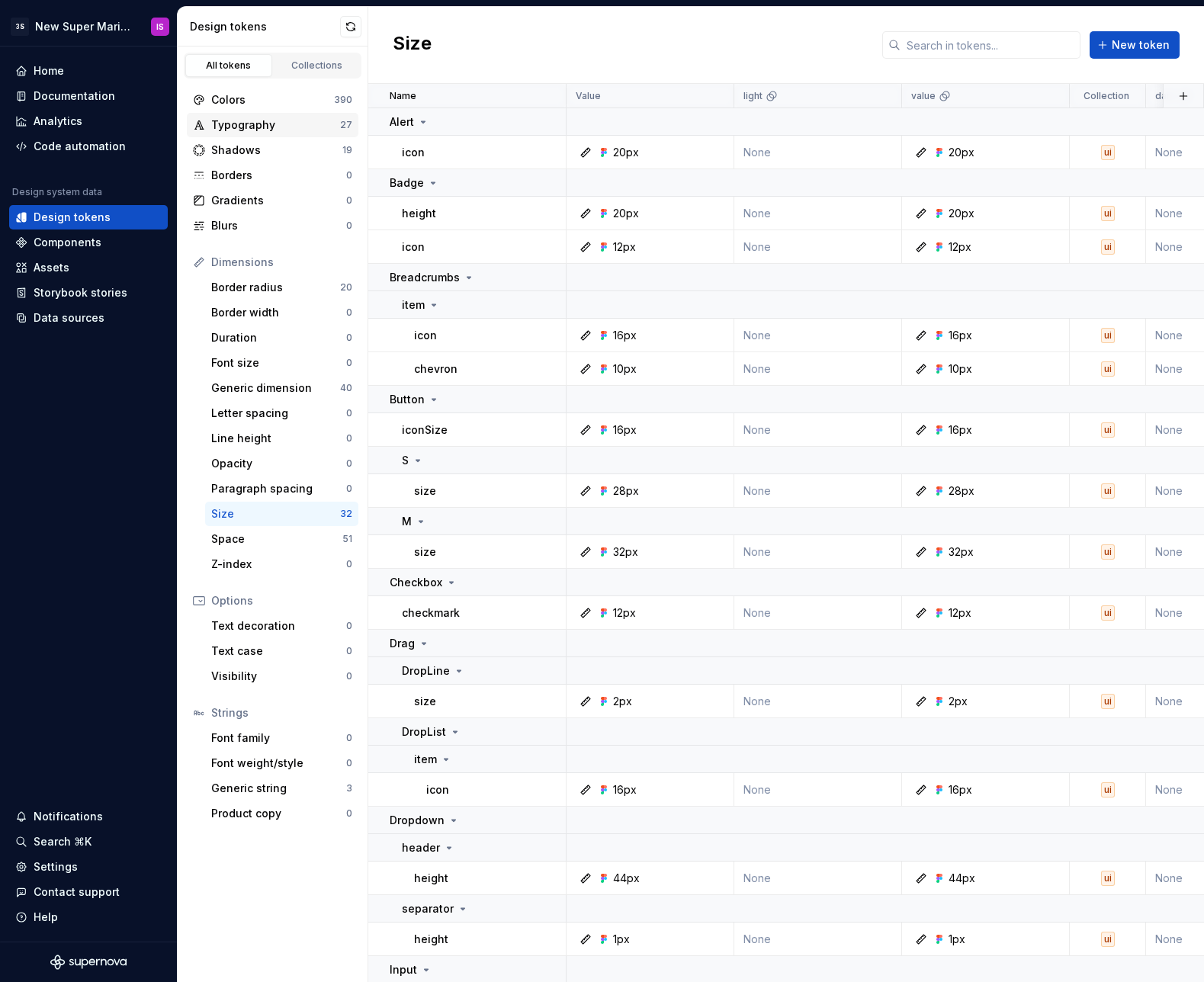
click at [283, 120] on div "Typography" at bounding box center [275, 125] width 129 height 15
